Goal: Find specific page/section: Locate item on page

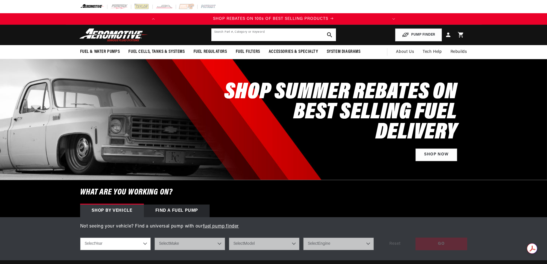
click at [226, 34] on input "text" at bounding box center [273, 34] width 125 height 13
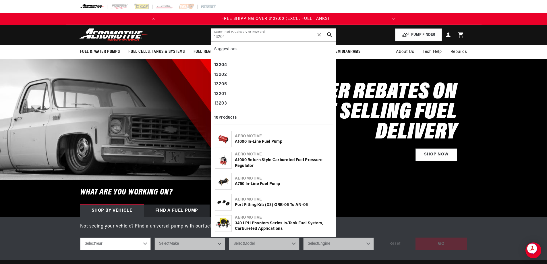
type input "13204"
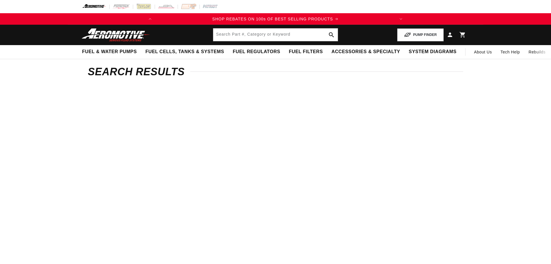
type input "13204"
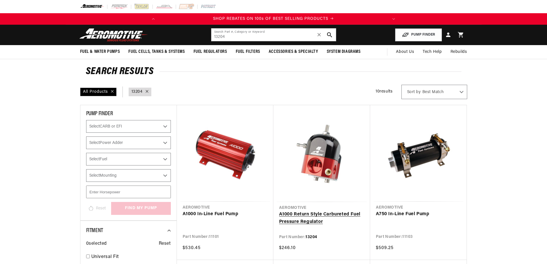
click at [307, 214] on link "A1000 Return Style Carbureted Fuel Pressure Regulator" at bounding box center [321, 218] width 85 height 15
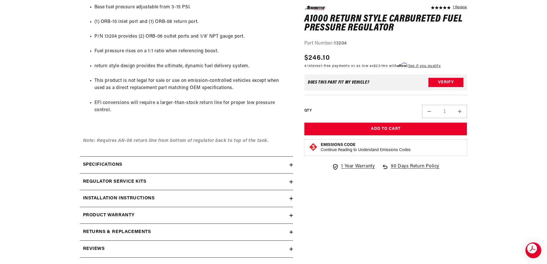
scroll to position [373, 0]
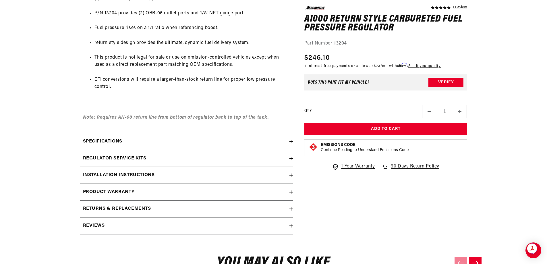
click at [292, 141] on icon at bounding box center [290, 141] width 3 height 0
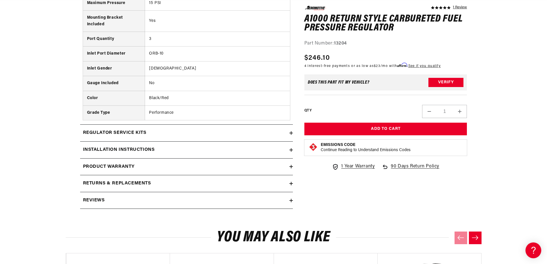
scroll to position [574, 0]
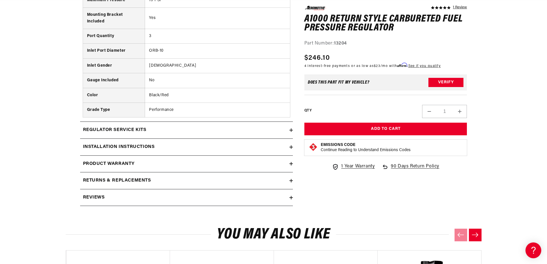
click at [292, 129] on icon at bounding box center [290, 129] width 3 height 3
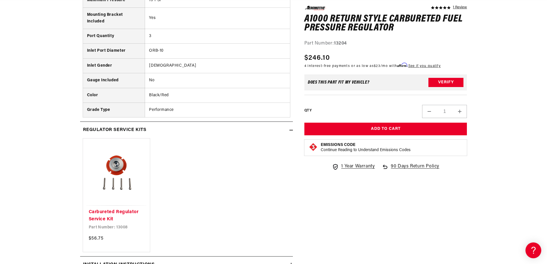
click at [291, 129] on icon at bounding box center [290, 129] width 3 height 3
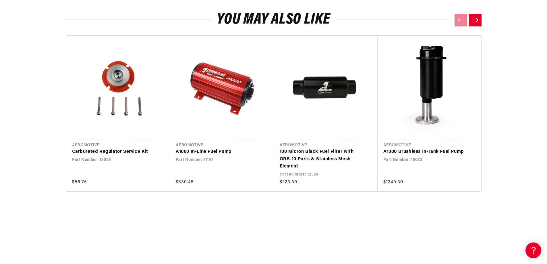
scroll to position [0, 0]
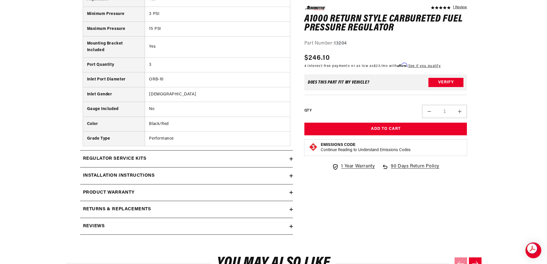
click at [290, 158] on icon at bounding box center [290, 158] width 3 height 3
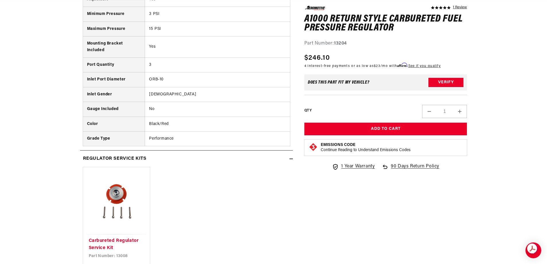
click at [292, 159] on icon at bounding box center [290, 159] width 3 height 0
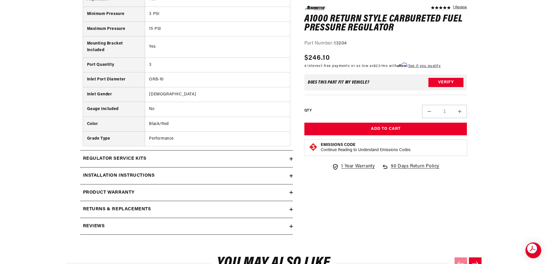
click at [291, 176] on icon at bounding box center [290, 176] width 3 height 0
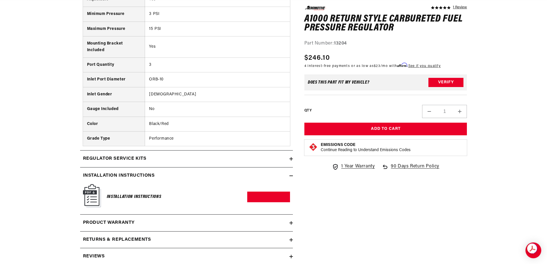
click at [292, 174] on icon at bounding box center [290, 175] width 3 height 3
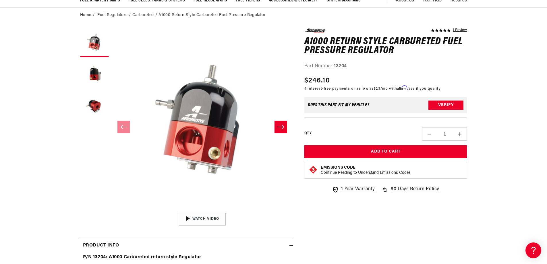
scroll to position [57, 0]
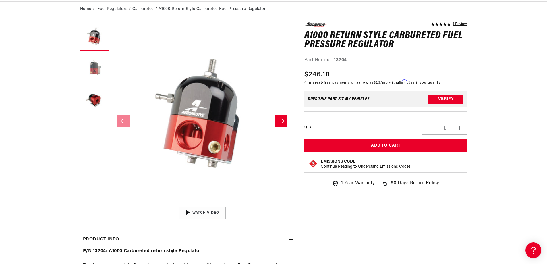
click at [92, 68] on button "Load image 2 in gallery view" at bounding box center [94, 68] width 29 height 29
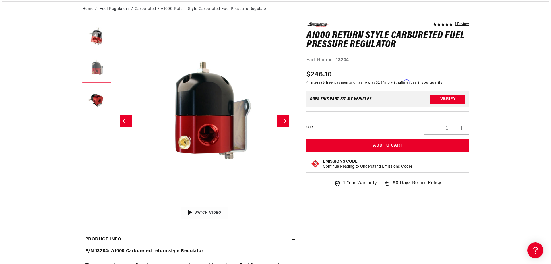
scroll to position [0, 181]
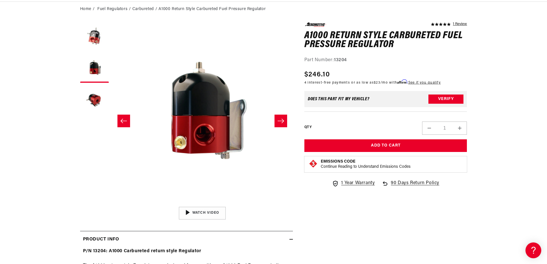
drag, startPoint x: 198, startPoint y: 138, endPoint x: 176, endPoint y: 137, distance: 22.4
click at [112, 203] on button "Open media 2 in modal" at bounding box center [112, 203] width 0 height 0
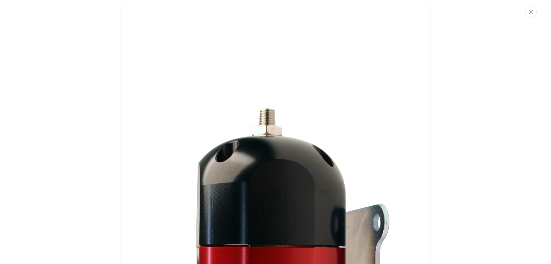
scroll to position [335, 0]
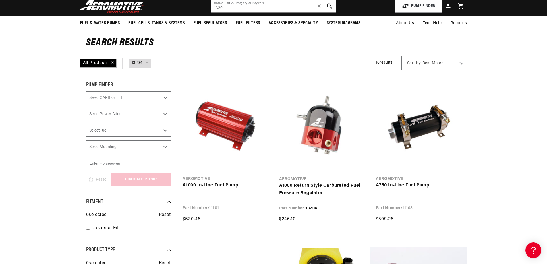
click at [299, 185] on link "A1000 Return Style Carbureted Fuel Pressure Regulator" at bounding box center [321, 189] width 85 height 15
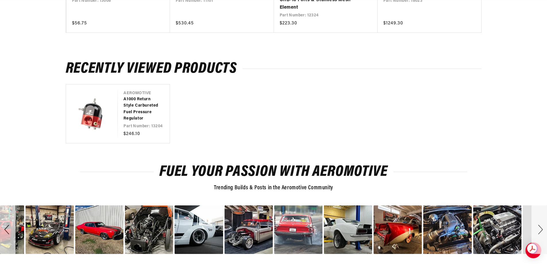
scroll to position [0, 227]
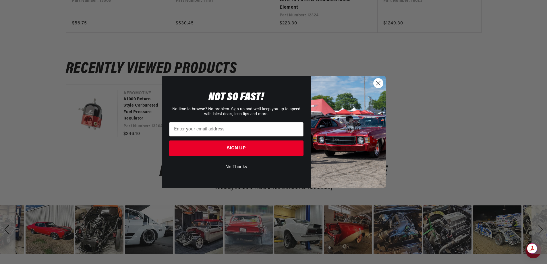
click at [379, 83] on circle "Close dialog" at bounding box center [377, 82] width 9 height 9
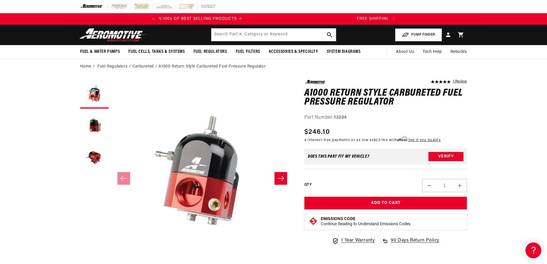
scroll to position [0, 221]
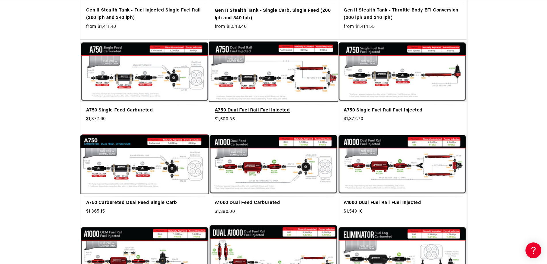
scroll to position [0, 227]
click at [274, 114] on link "A750 Dual Fuel Rail Fuel Injected" at bounding box center [273, 110] width 117 height 7
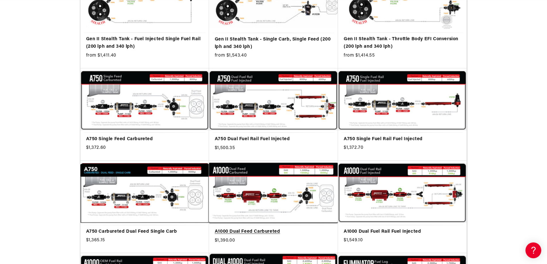
click at [257, 228] on link "A1000 Dual Feed Carbureted" at bounding box center [273, 231] width 117 height 7
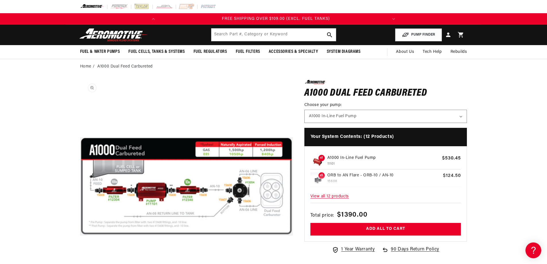
scroll to position [0, 227]
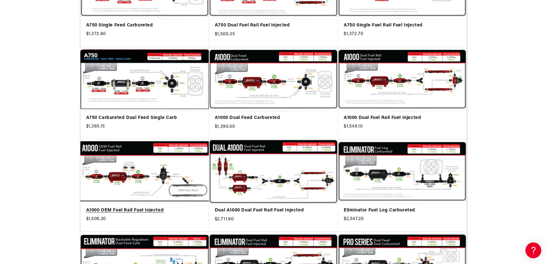
scroll to position [373, 0]
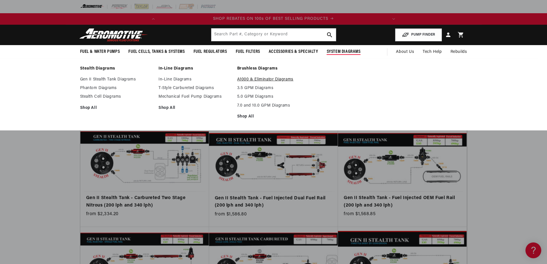
click at [261, 80] on link "A1000 & Eliminator Diagrams" at bounding box center [273, 79] width 73 height 5
